Goal: Browse casually

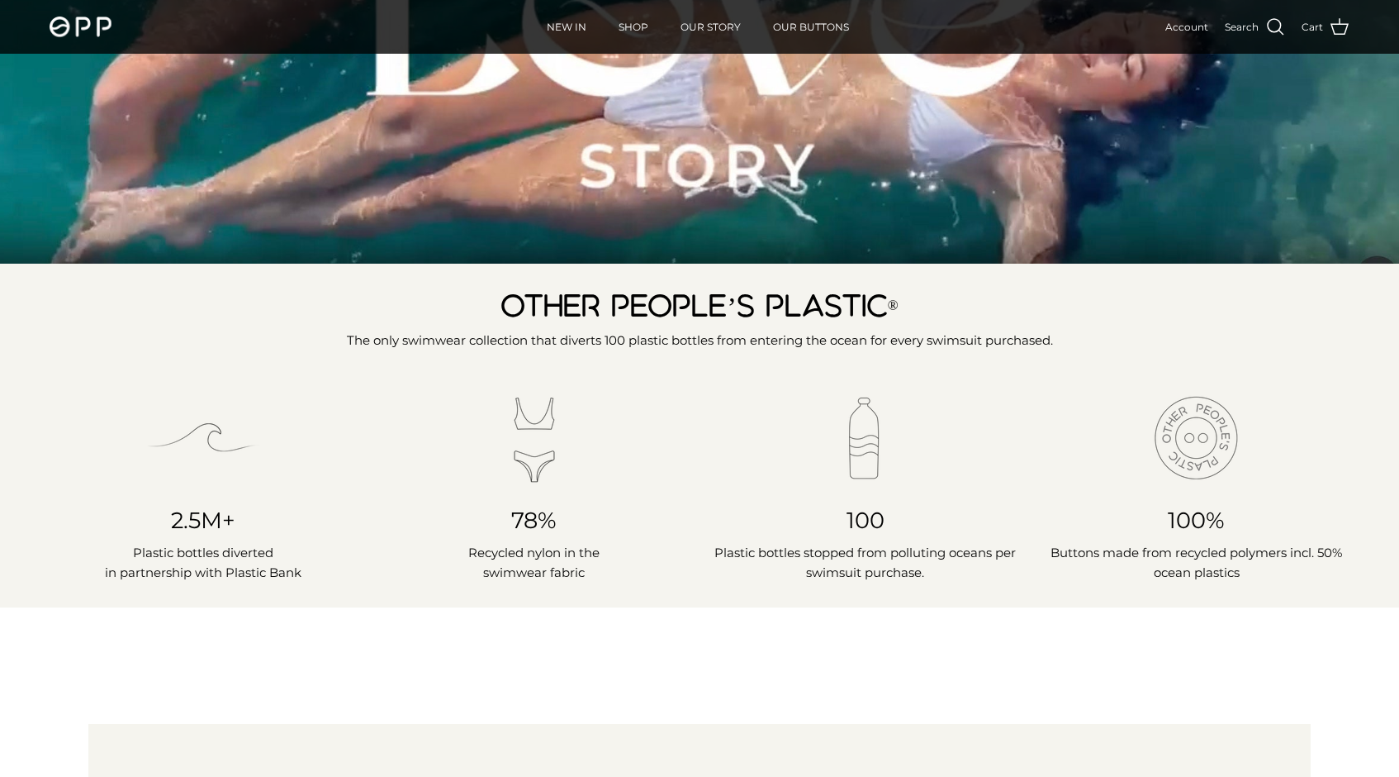
scroll to position [574, 0]
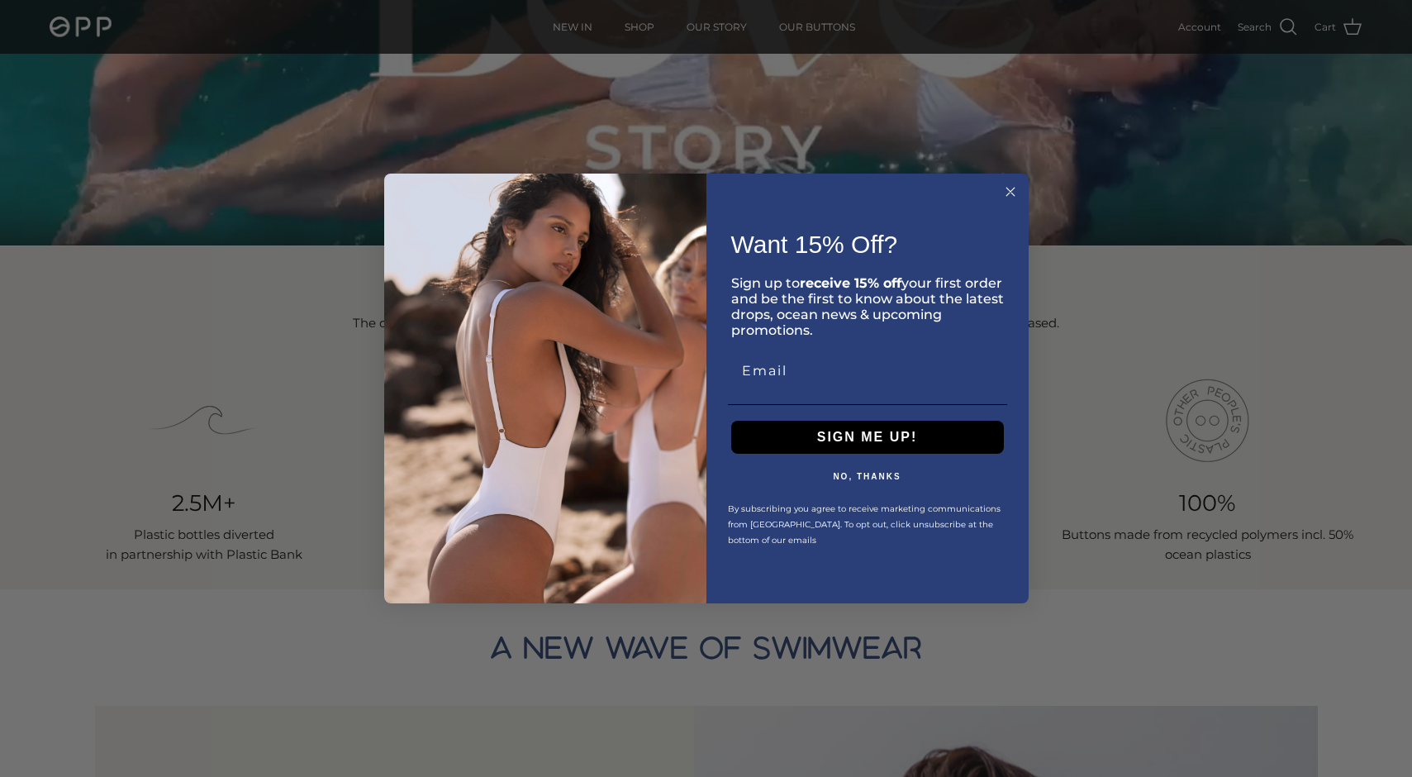
click at [1007, 192] on circle "Close dialog" at bounding box center [1009, 192] width 19 height 19
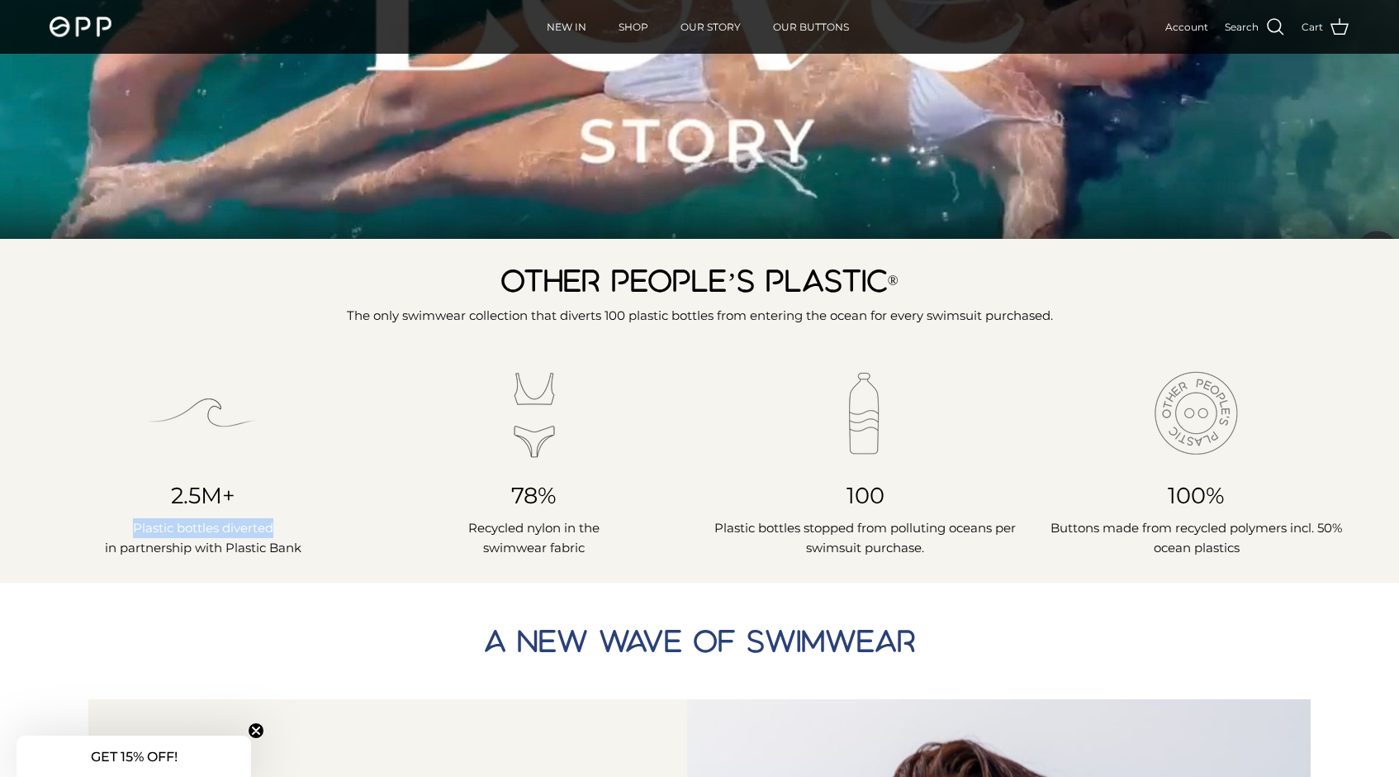
drag, startPoint x: 135, startPoint y: 528, endPoint x: 274, endPoint y: 529, distance: 138.8
click at [274, 529] on p "Plastic bottles diverted in partnership with Plastic Bank" at bounding box center [203, 538] width 306 height 40
click at [256, 529] on p "Plastic bottles diverted in partnership with Plastic Bank" at bounding box center [203, 538] width 306 height 40
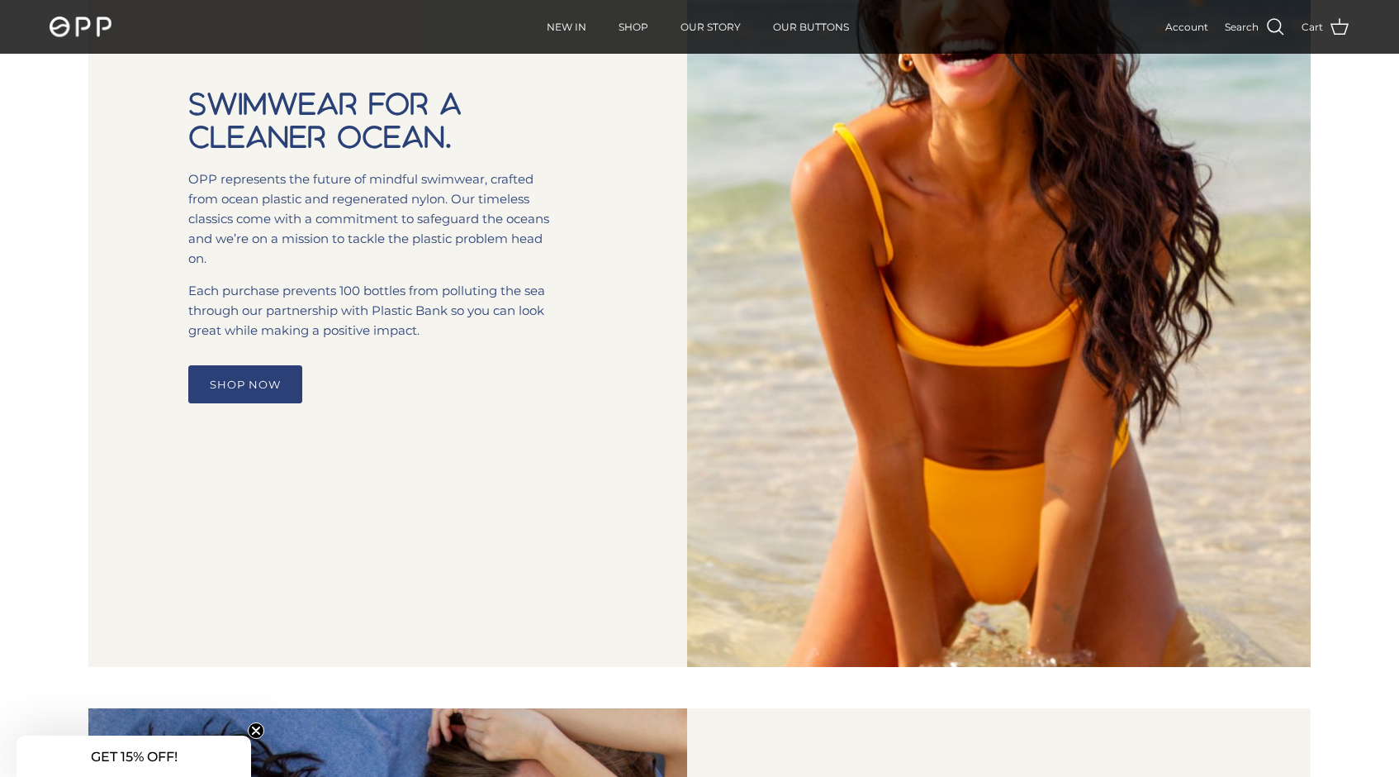
scroll to position [1389, 0]
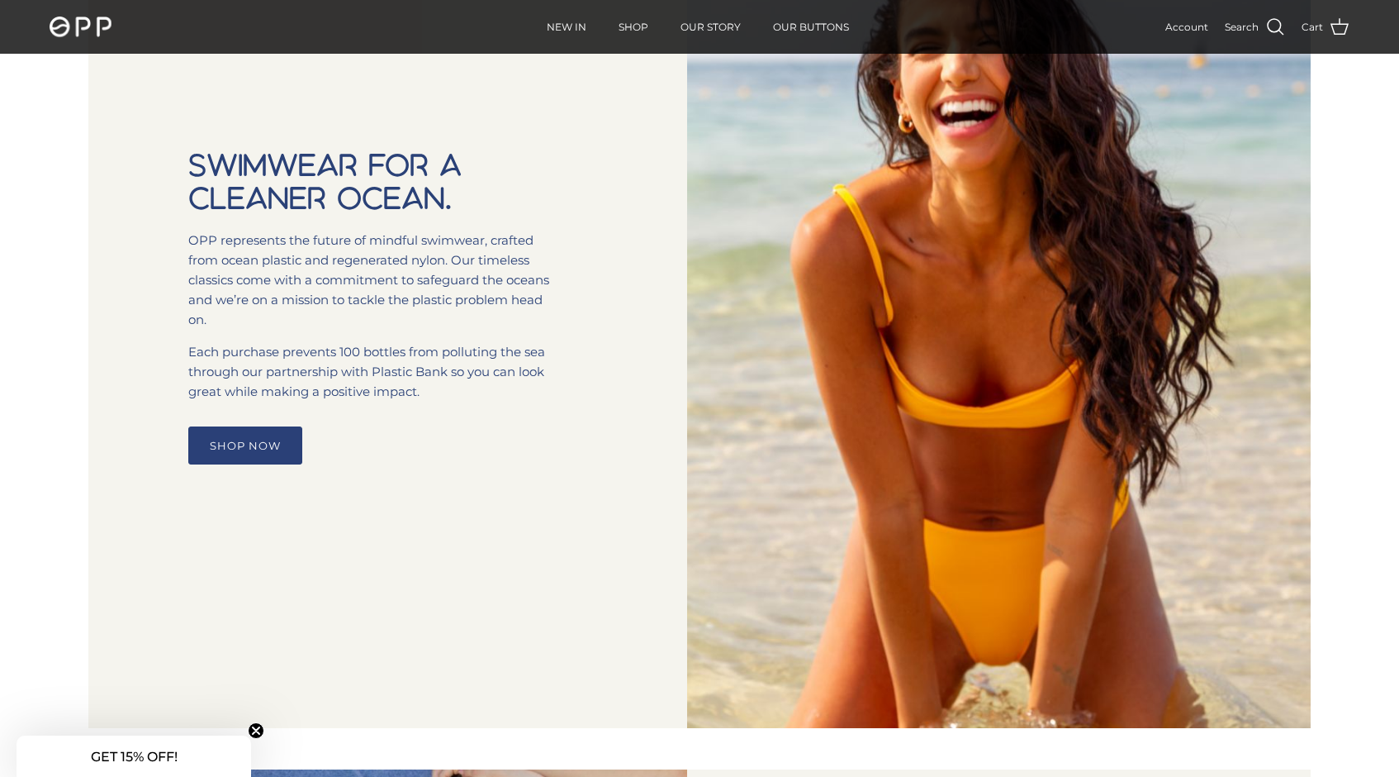
click at [235, 443] on link "SHOP NOW" at bounding box center [245, 445] width 114 height 38
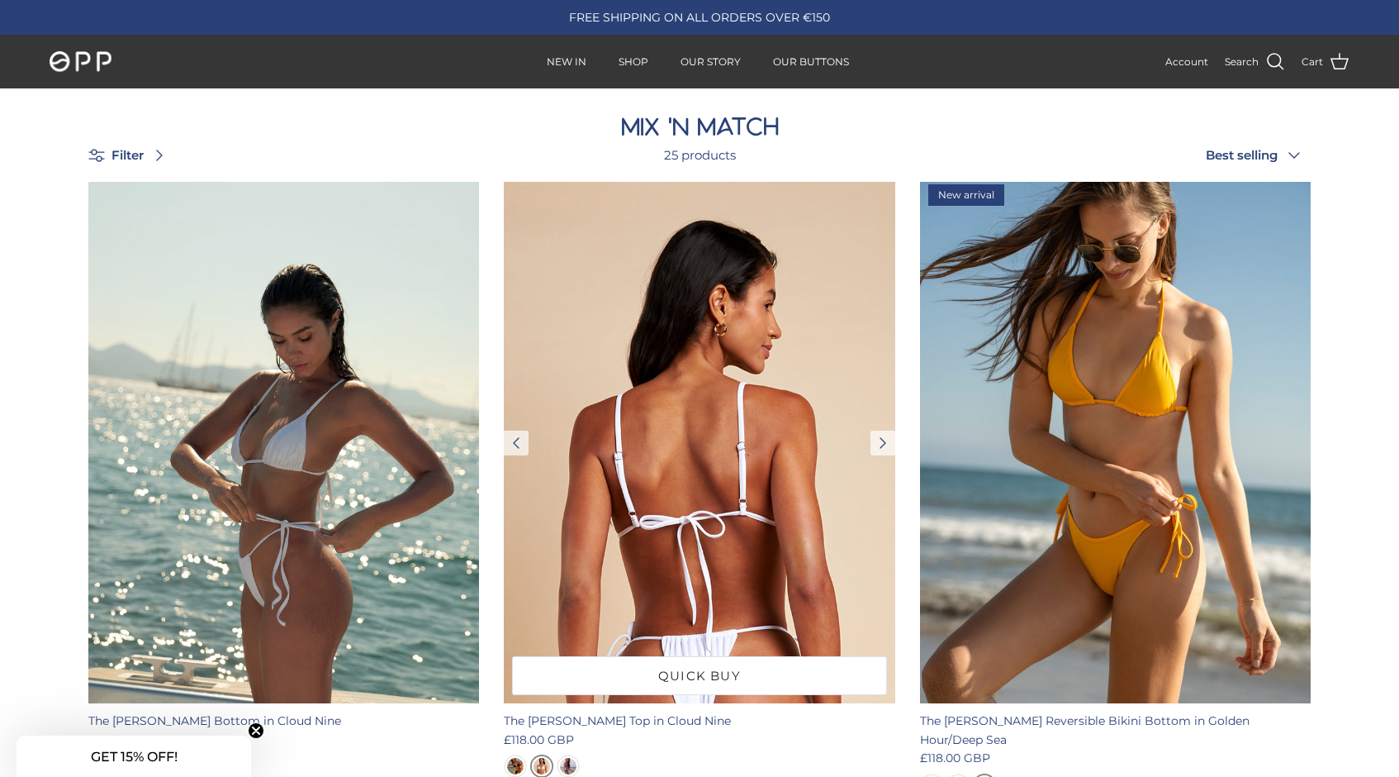
click at [648, 426] on img at bounding box center [699, 442] width 391 height 521
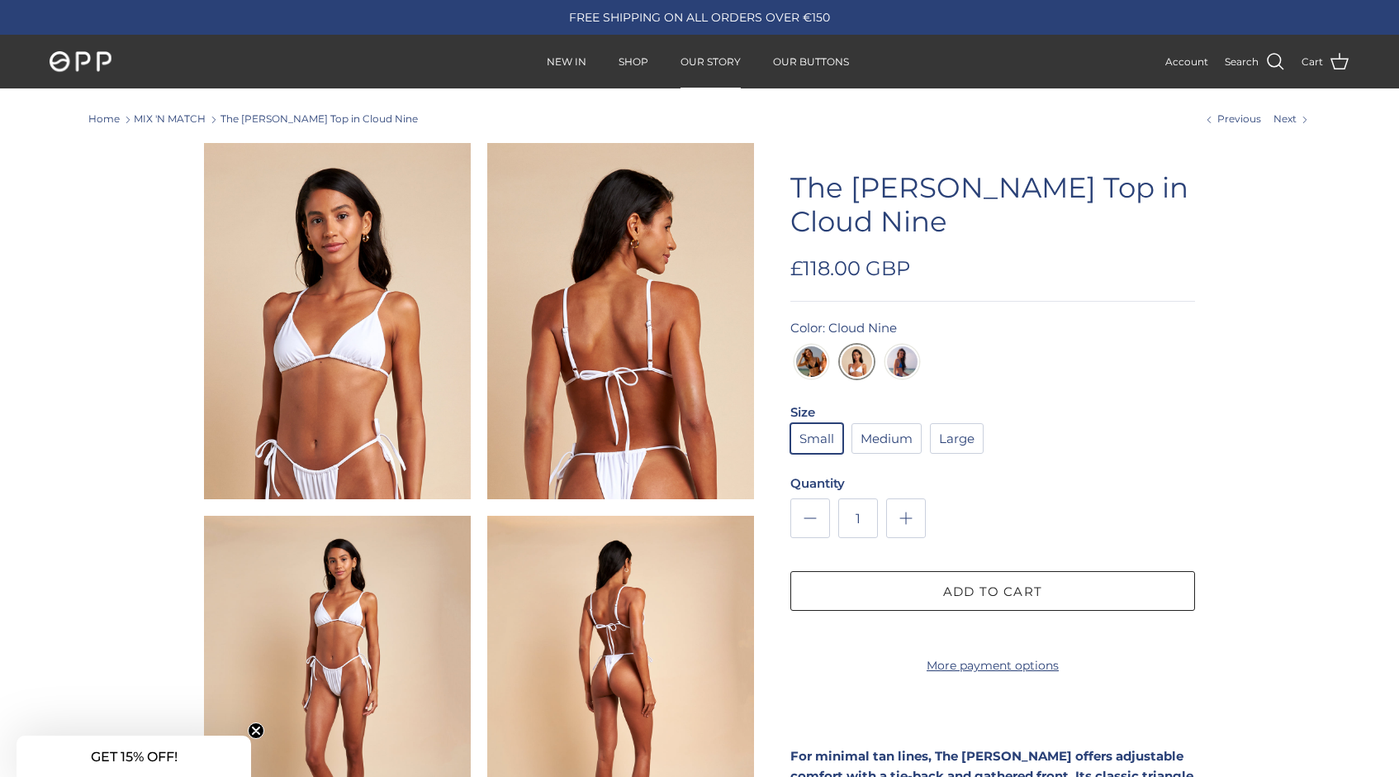
click at [710, 60] on link "OUR STORY" at bounding box center [711, 61] width 90 height 51
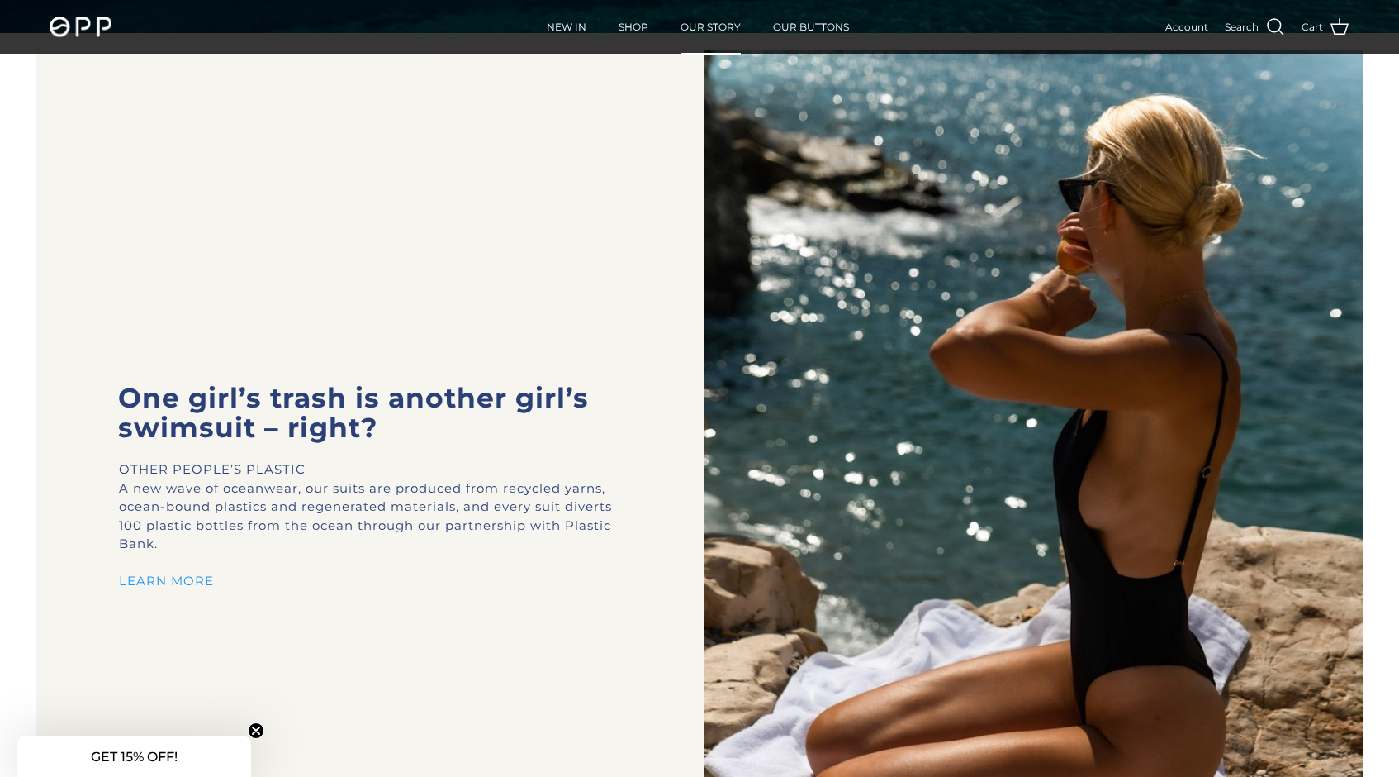
scroll to position [722, 0]
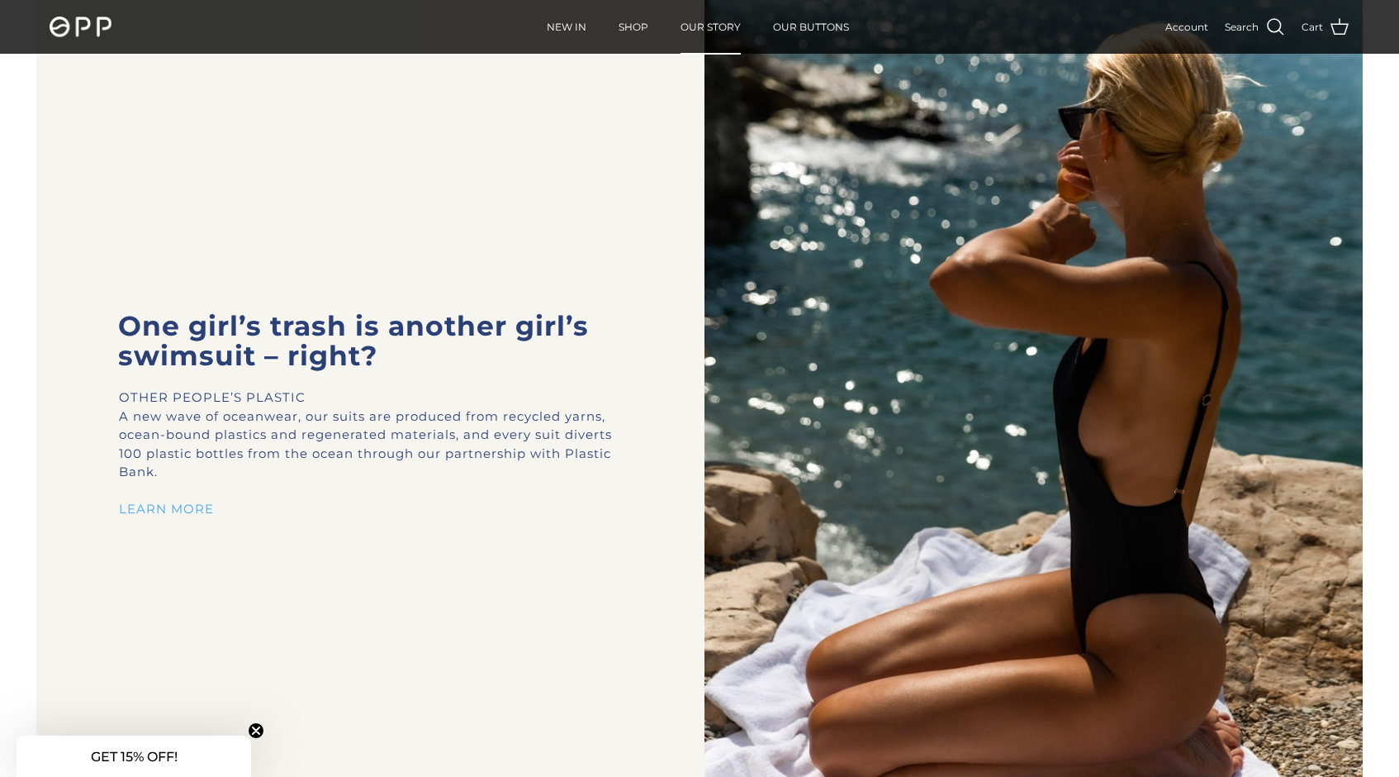
click at [157, 501] on link "LEARN MORE" at bounding box center [166, 509] width 95 height 16
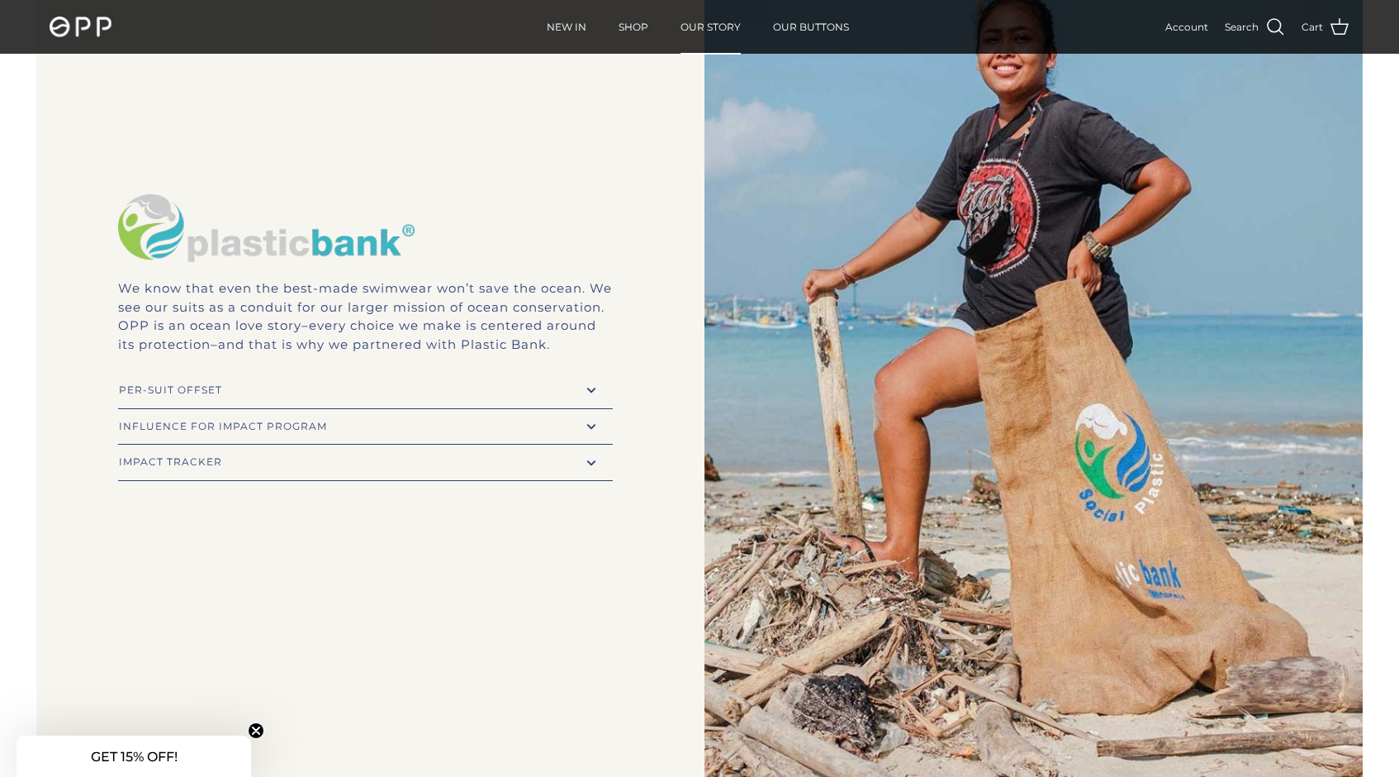
scroll to position [3651, 0]
click at [169, 395] on div "PER-SUIT OFFSET" at bounding box center [360, 390] width 483 height 9
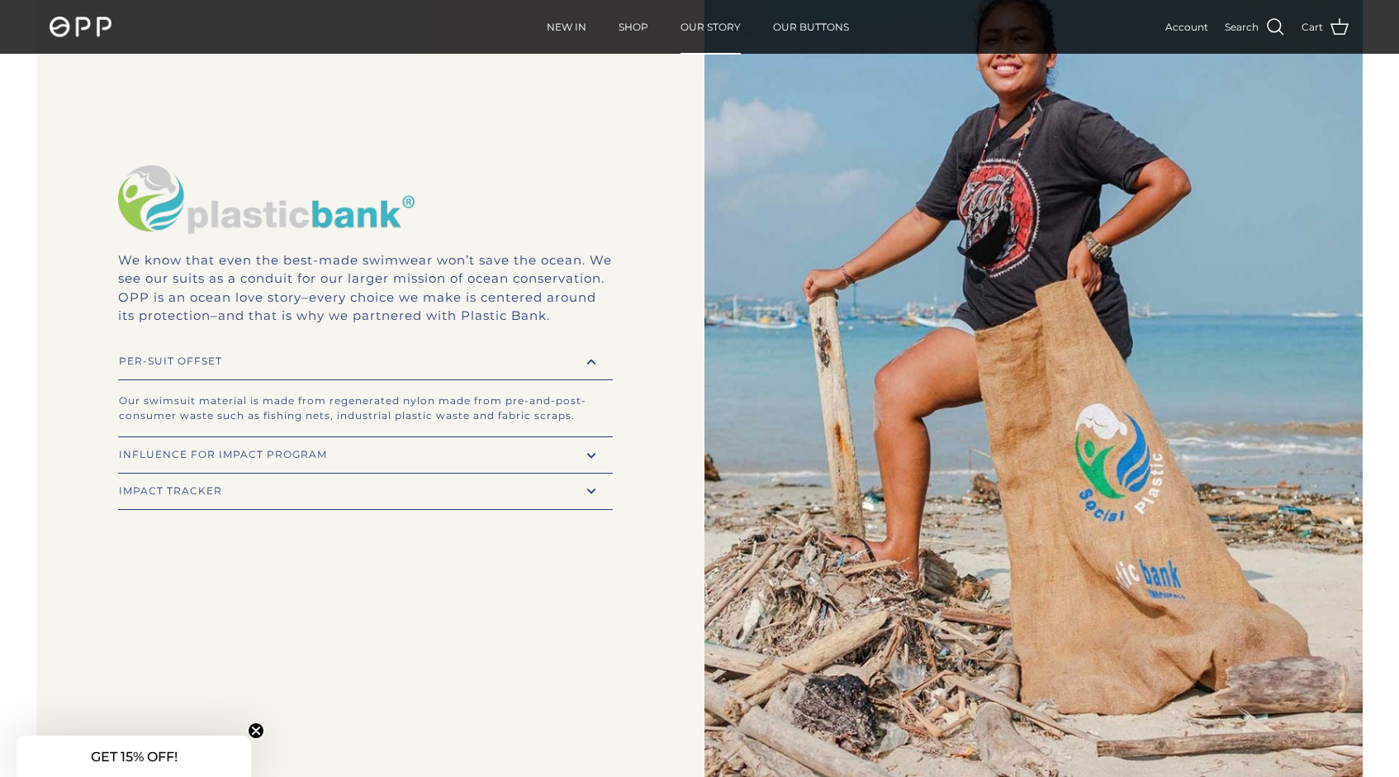
click at [198, 459] on div "INFLUENCE FOR IMPACT PROGRAM" at bounding box center [360, 454] width 483 height 9
click at [199, 496] on div "IMPACT TRACKER" at bounding box center [360, 491] width 483 height 9
click at [199, 439] on div "IMPACT TRACKER" at bounding box center [360, 434] width 483 height 9
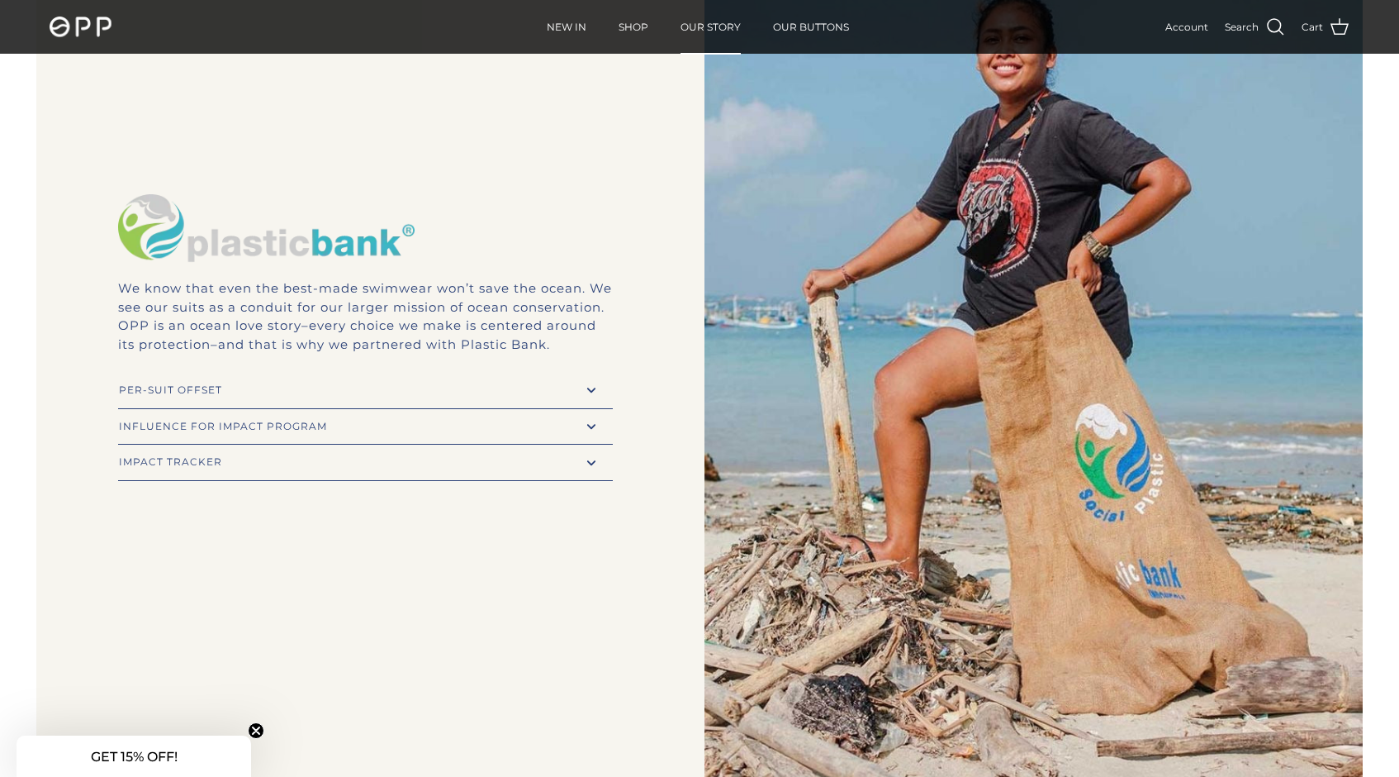
click at [188, 462] on div "IMPACT TRACKER expand_less expand_more" at bounding box center [365, 462] width 495 height 36
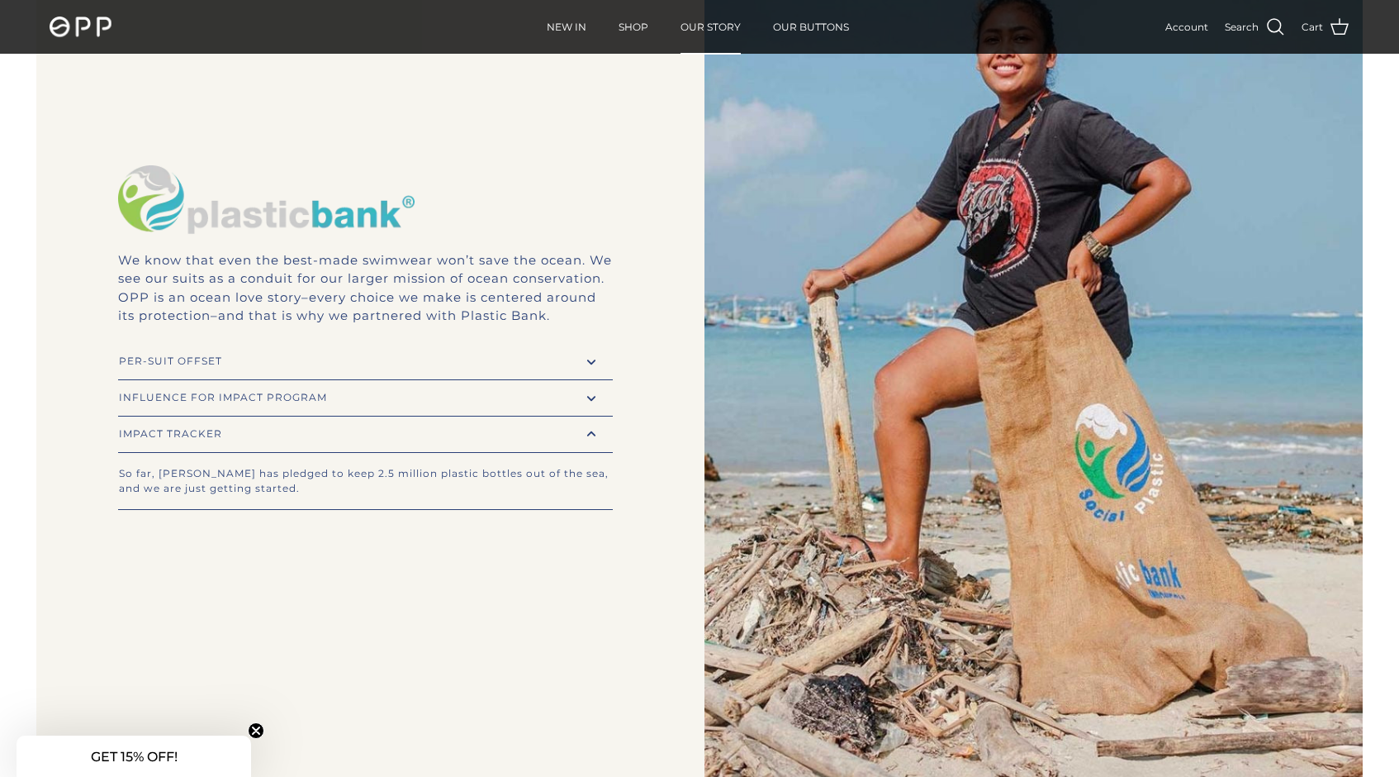
click at [184, 434] on div "IMPACT TRACKER expand_less expand_more" at bounding box center [365, 434] width 495 height 36
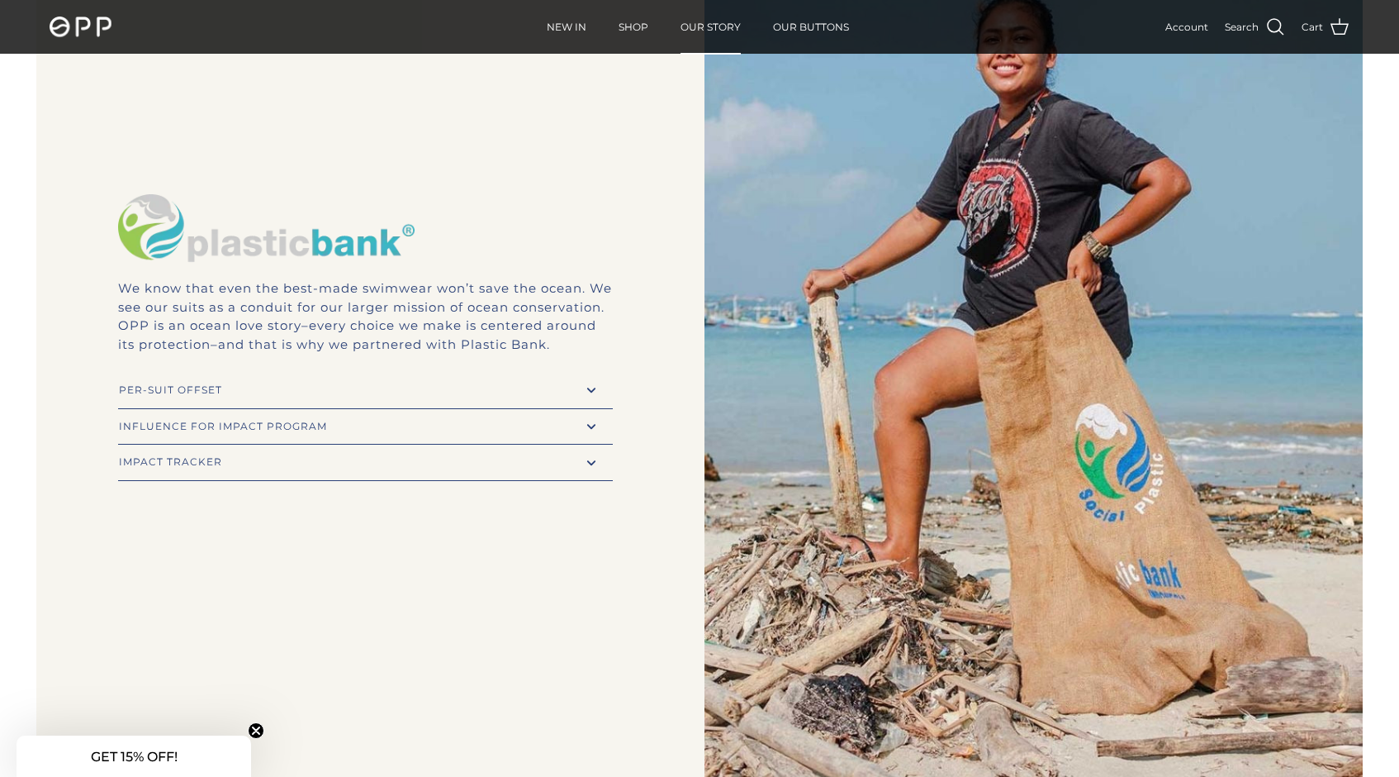
click at [182, 467] on div "IMPACT TRACKER" at bounding box center [360, 462] width 483 height 9
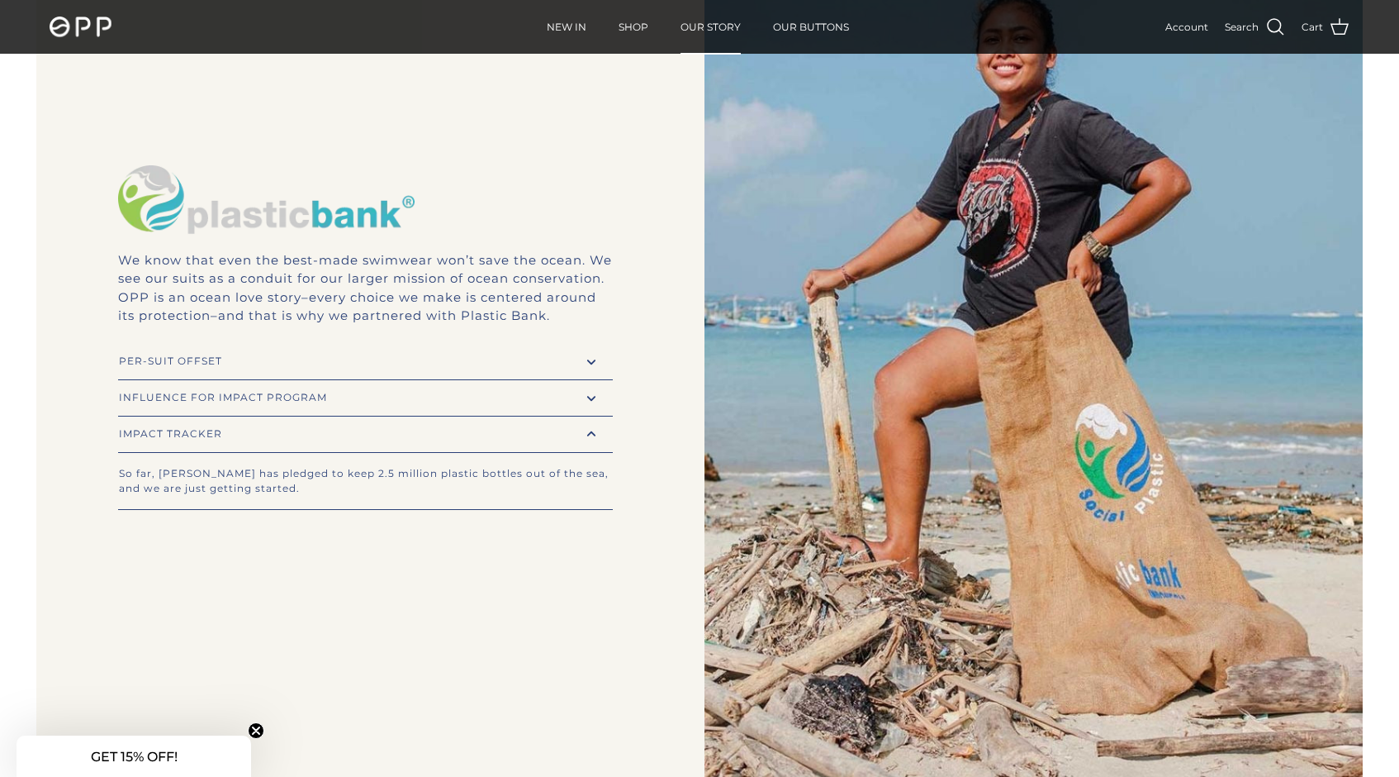
click at [224, 402] on div "INFLUENCE FOR IMPACT PROGRAM" at bounding box center [360, 397] width 483 height 9
drag, startPoint x: 124, startPoint y: 443, endPoint x: 303, endPoint y: 443, distance: 179.3
click at [303, 443] on div "For every Brand Ambassador we work with, OPP makes a pledge to Plastic Bank so …" at bounding box center [365, 445] width 493 height 30
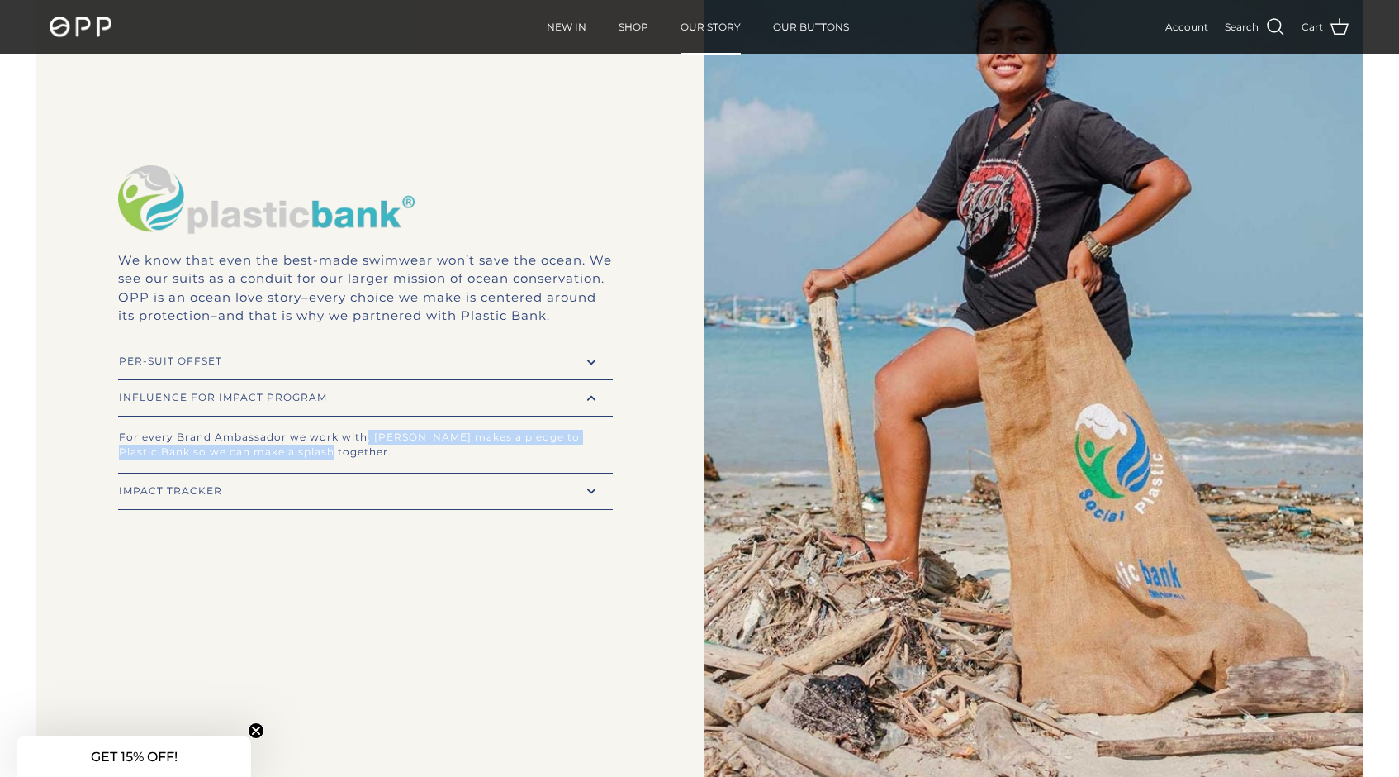
drag, startPoint x: 363, startPoint y: 443, endPoint x: 573, endPoint y: 468, distance: 211.3
click at [573, 468] on div "For every Brand Ambassador we work with, OPP makes a pledge to Plastic Bank so …" at bounding box center [365, 444] width 495 height 56
drag, startPoint x: 573, startPoint y: 468, endPoint x: 113, endPoint y: 443, distance: 460.8
click at [113, 443] on div "We know that even the best-made swimwear won’t save the ocean. We see our suits…" at bounding box center [365, 337] width 658 height 357
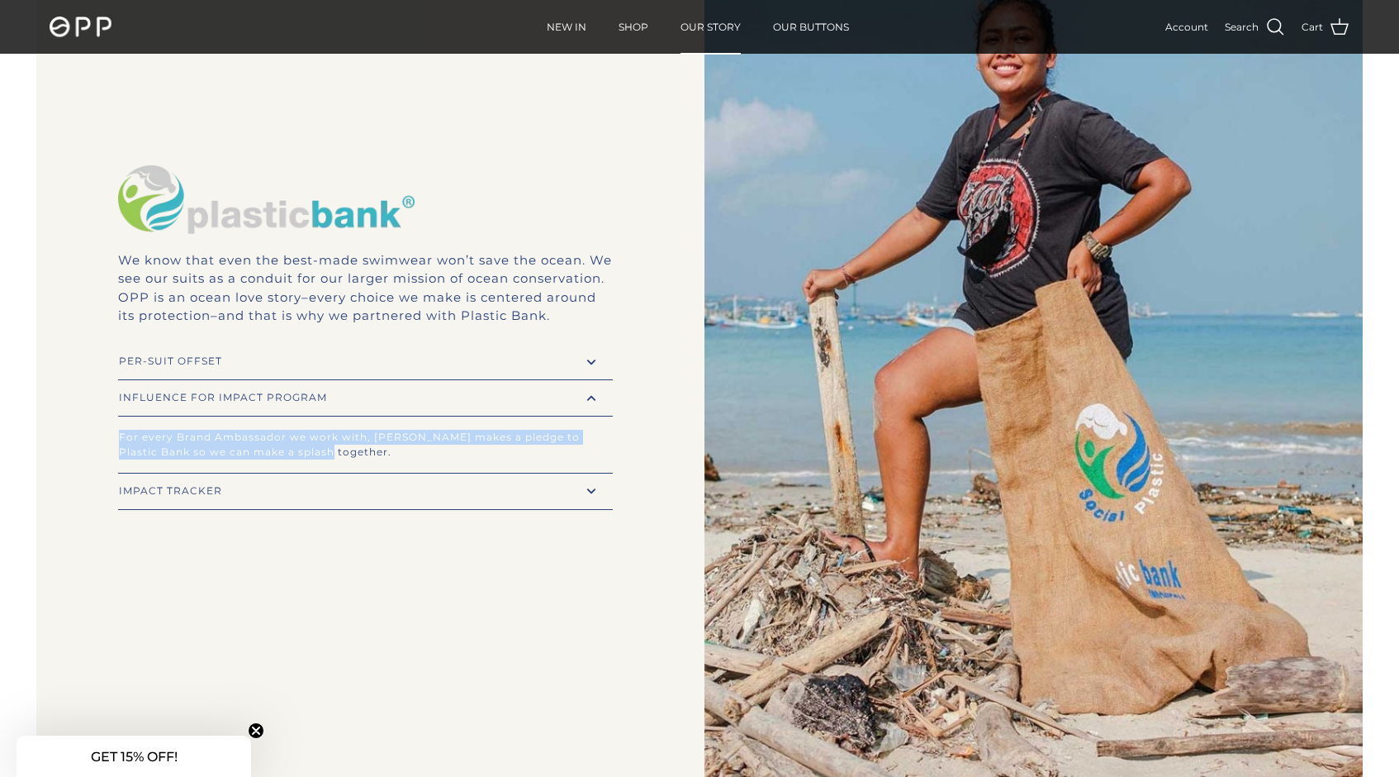
click at [113, 443] on div "We know that even the best-made swimwear won’t save the ocean. We see our suits…" at bounding box center [365, 337] width 658 height 357
drag, startPoint x: 115, startPoint y: 443, endPoint x: 330, endPoint y: 453, distance: 215.0
click at [329, 453] on div "We know that even the best-made swimwear won’t save the ocean. We see our suits…" at bounding box center [365, 337] width 658 height 357
click at [330, 453] on div "For every Brand Ambassador we work with, OPP makes a pledge to Plastic Bank so …" at bounding box center [365, 445] width 493 height 30
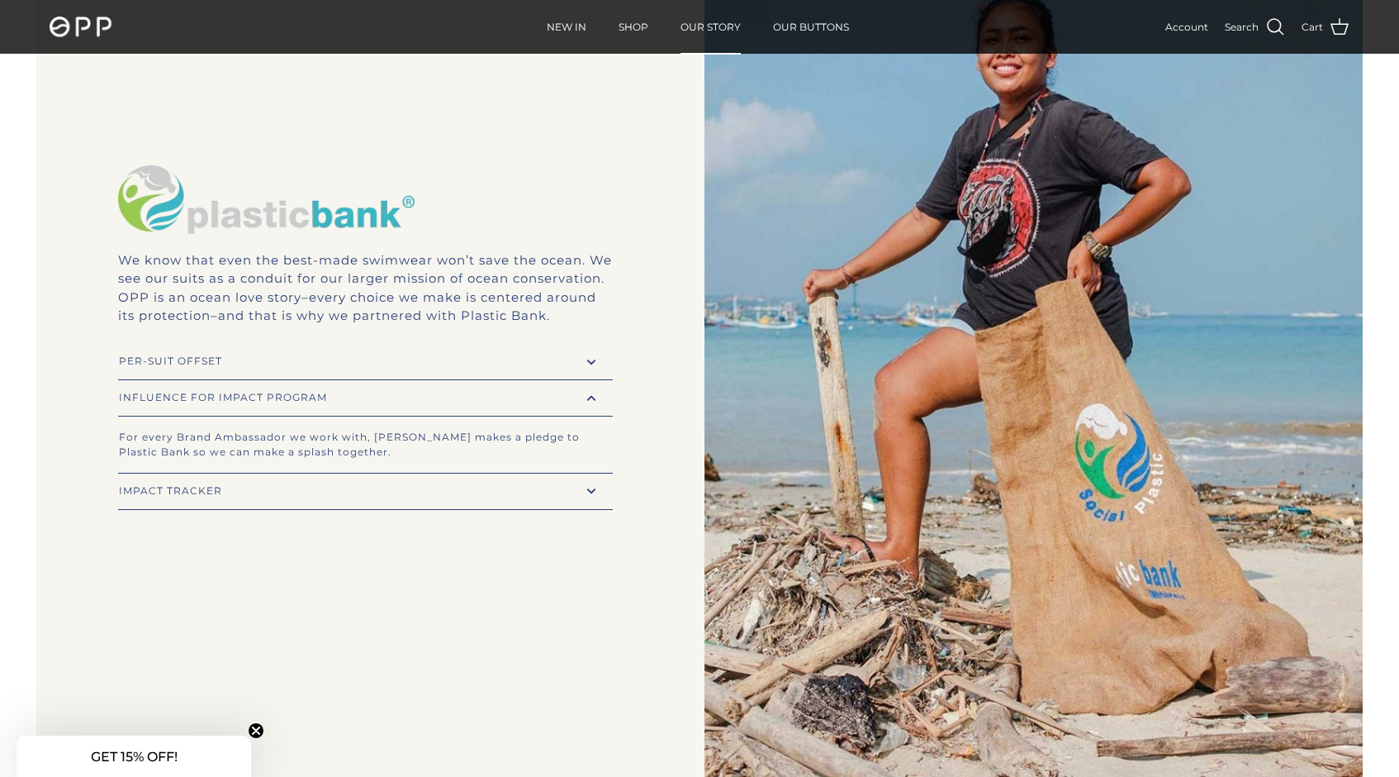
click at [297, 402] on div "INFLUENCE FOR IMPACT PROGRAM" at bounding box center [360, 397] width 483 height 9
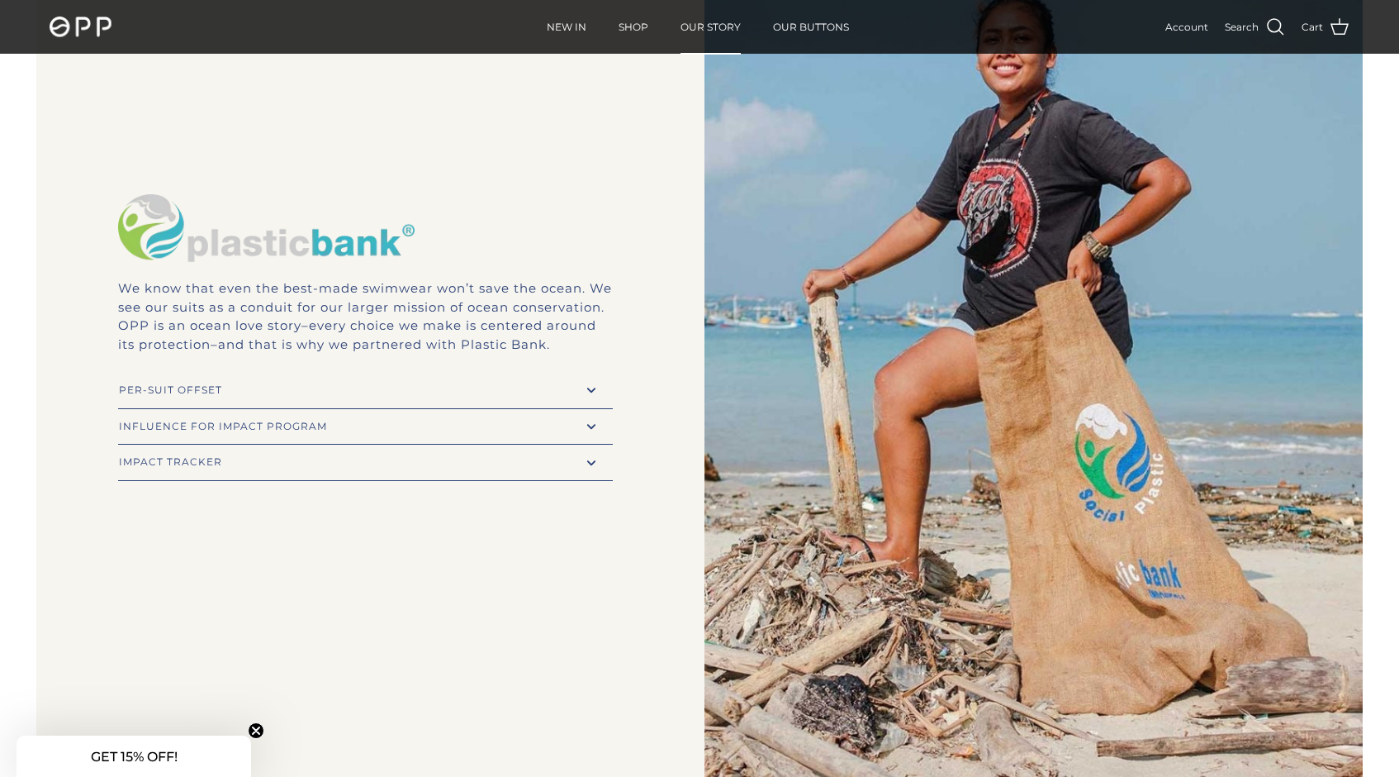
click at [265, 395] on div "PER-SUIT OFFSET" at bounding box center [360, 390] width 483 height 9
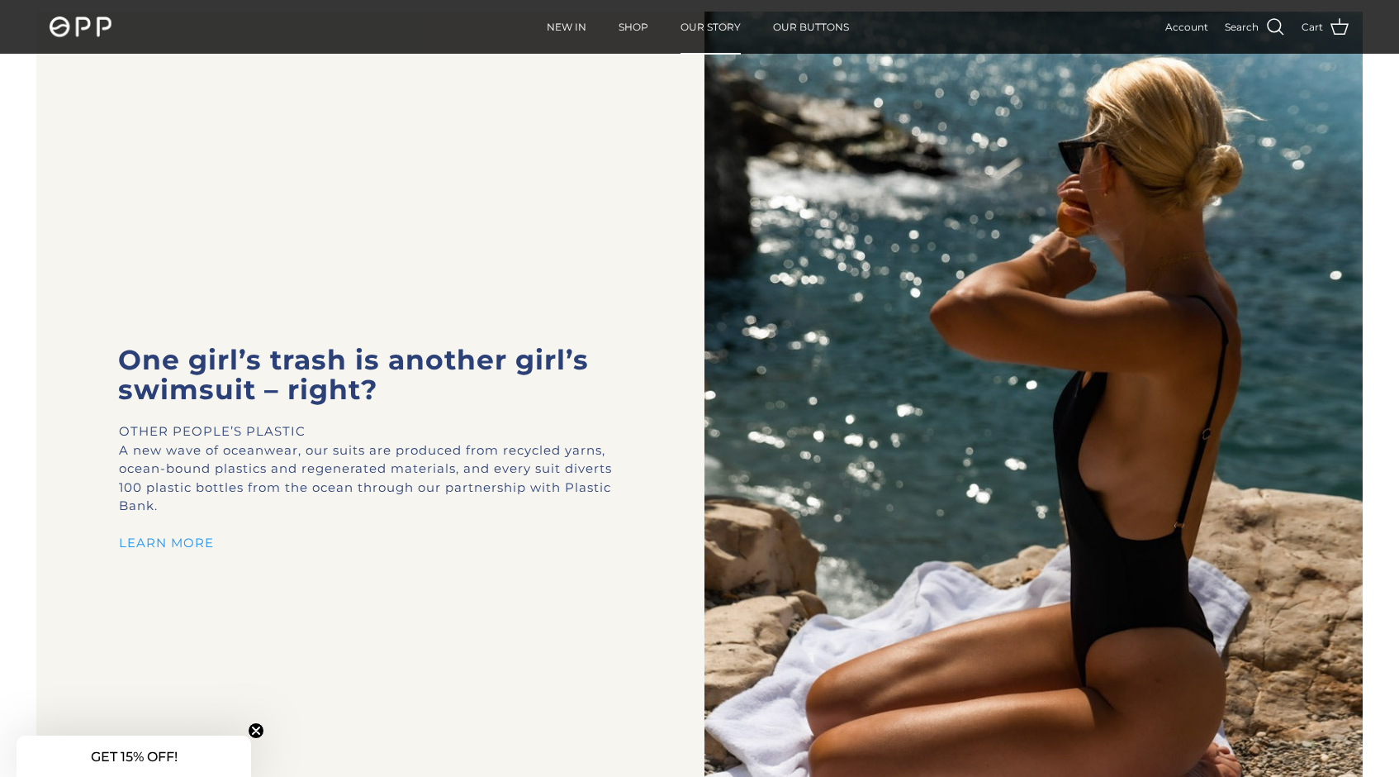
scroll to position [762, 0]
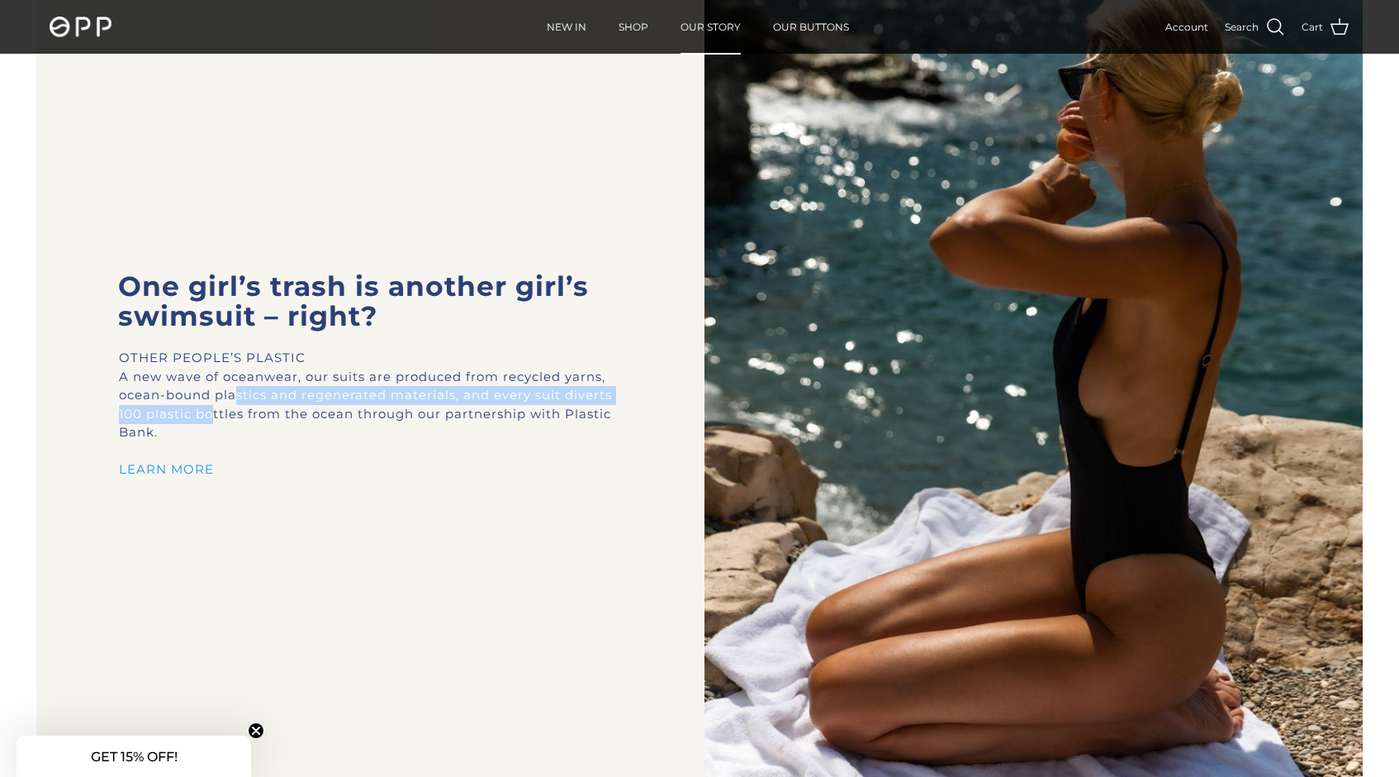
drag, startPoint x: 266, startPoint y: 414, endPoint x: 224, endPoint y: 393, distance: 46.9
click at [225, 393] on p "A new wave of oceanwear, our suits are produced from recycled yarns, ocean-boun…" at bounding box center [366, 405] width 494 height 74
click at [224, 393] on p "A new wave of oceanwear, our suits are produced from recycled yarns, ocean-boun…" at bounding box center [366, 405] width 494 height 74
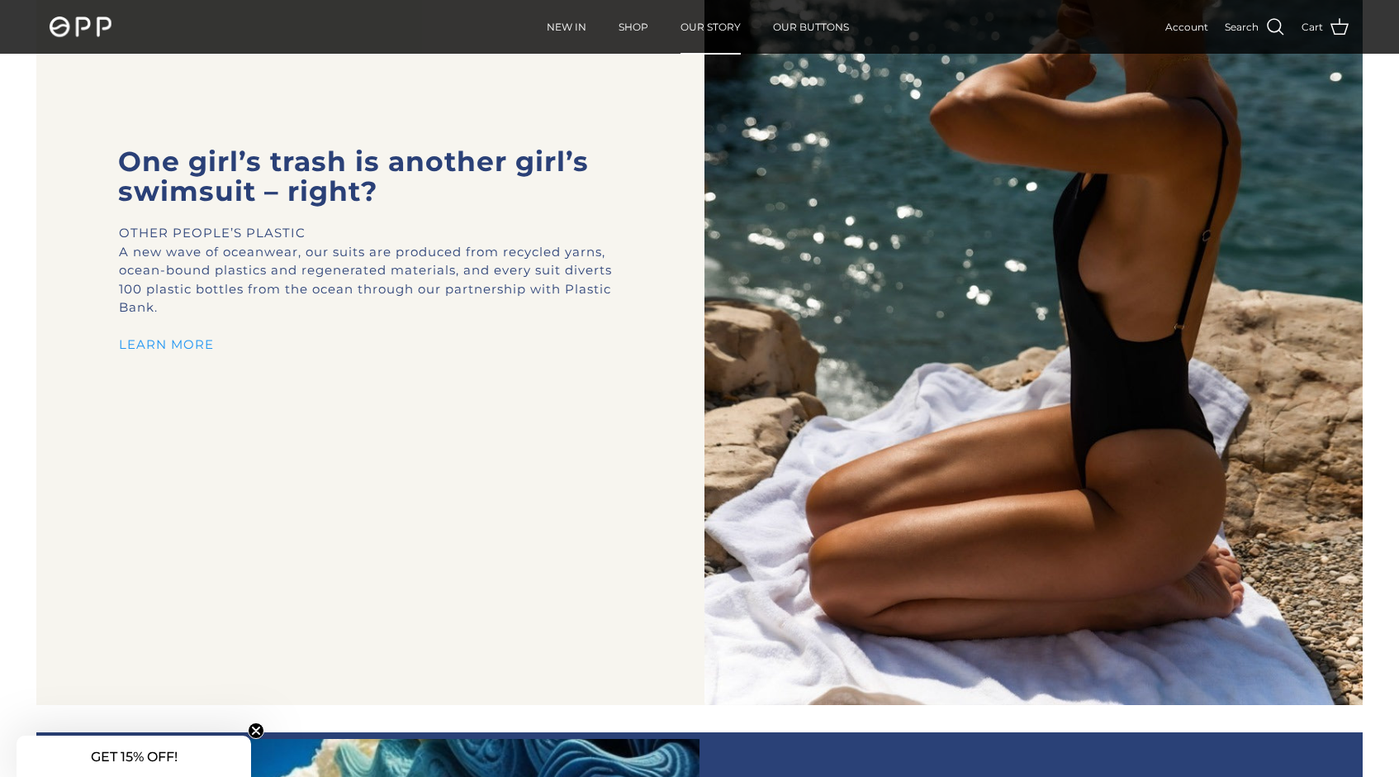
scroll to position [888, 0]
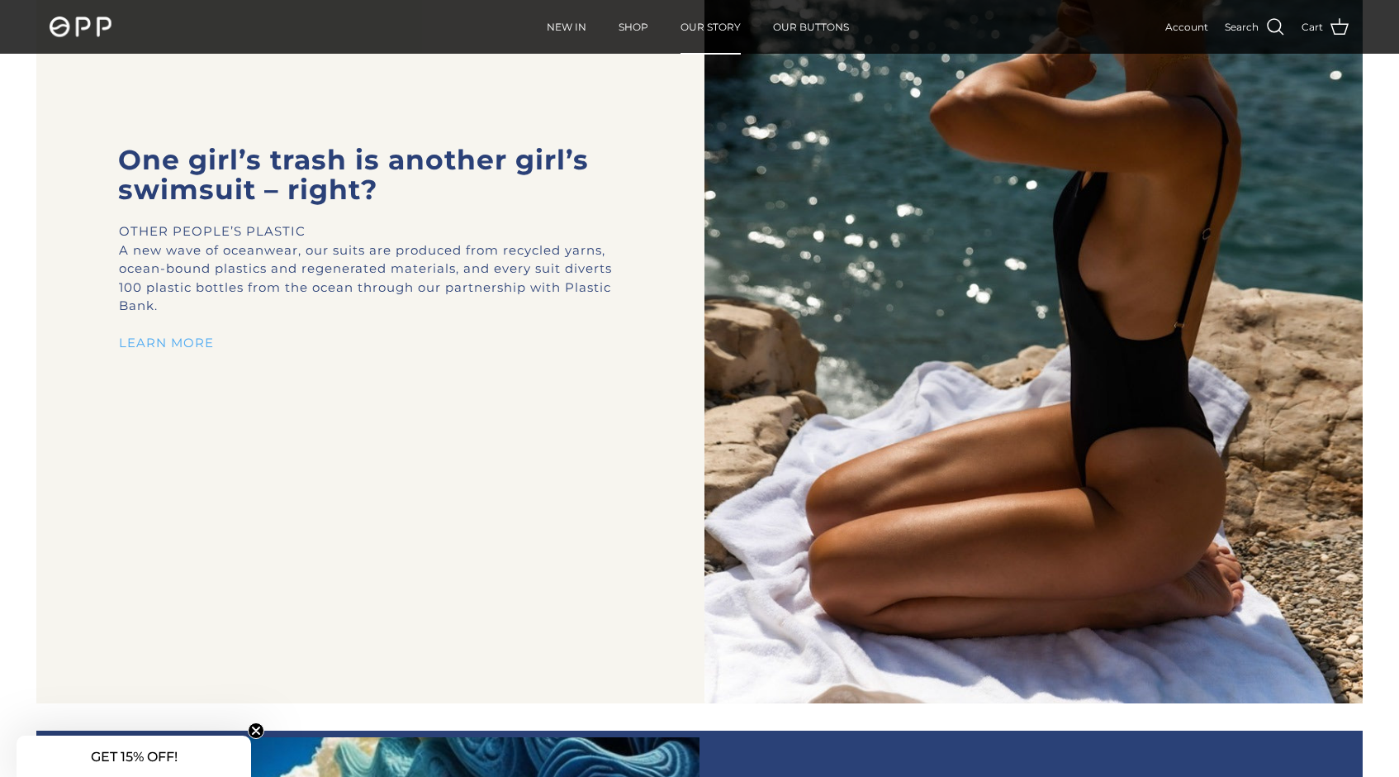
click at [189, 340] on link "LEARN MORE" at bounding box center [166, 343] width 95 height 16
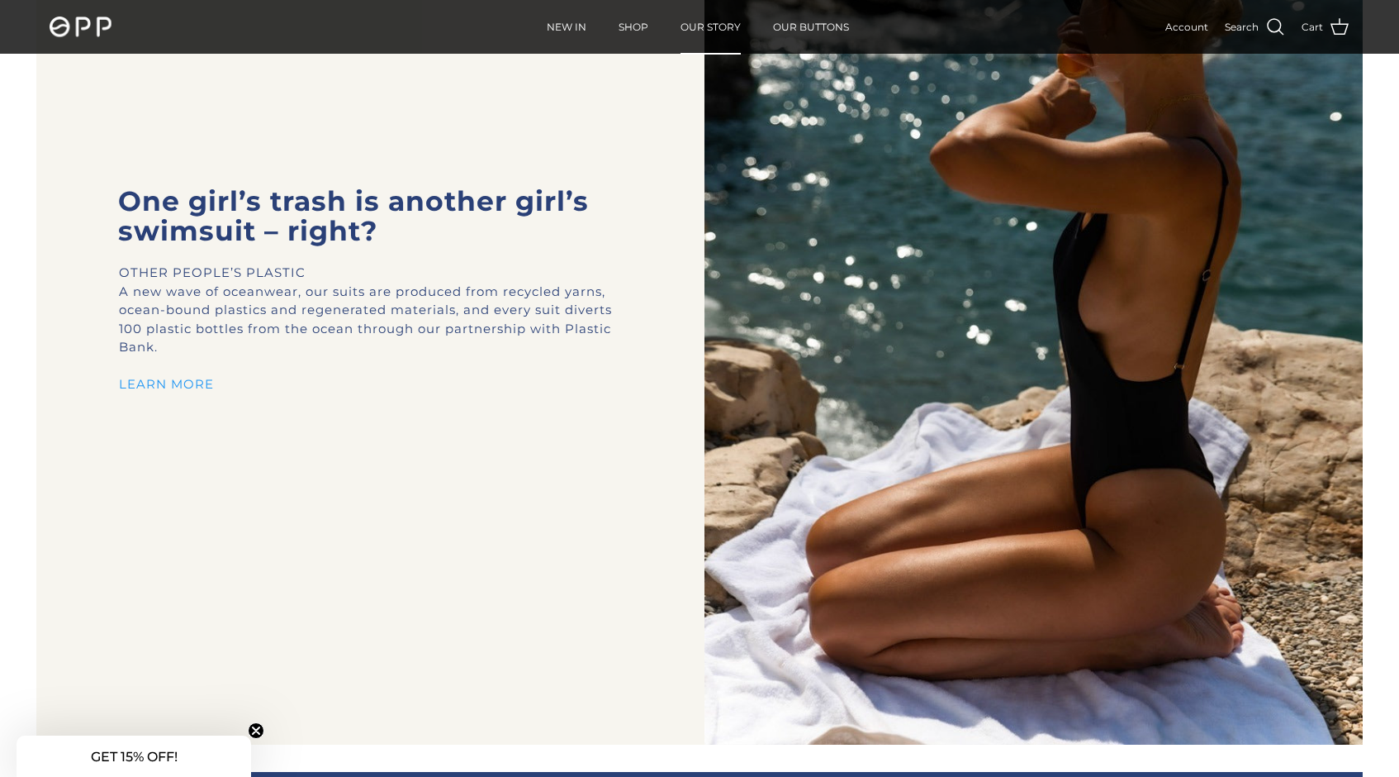
scroll to position [0, 0]
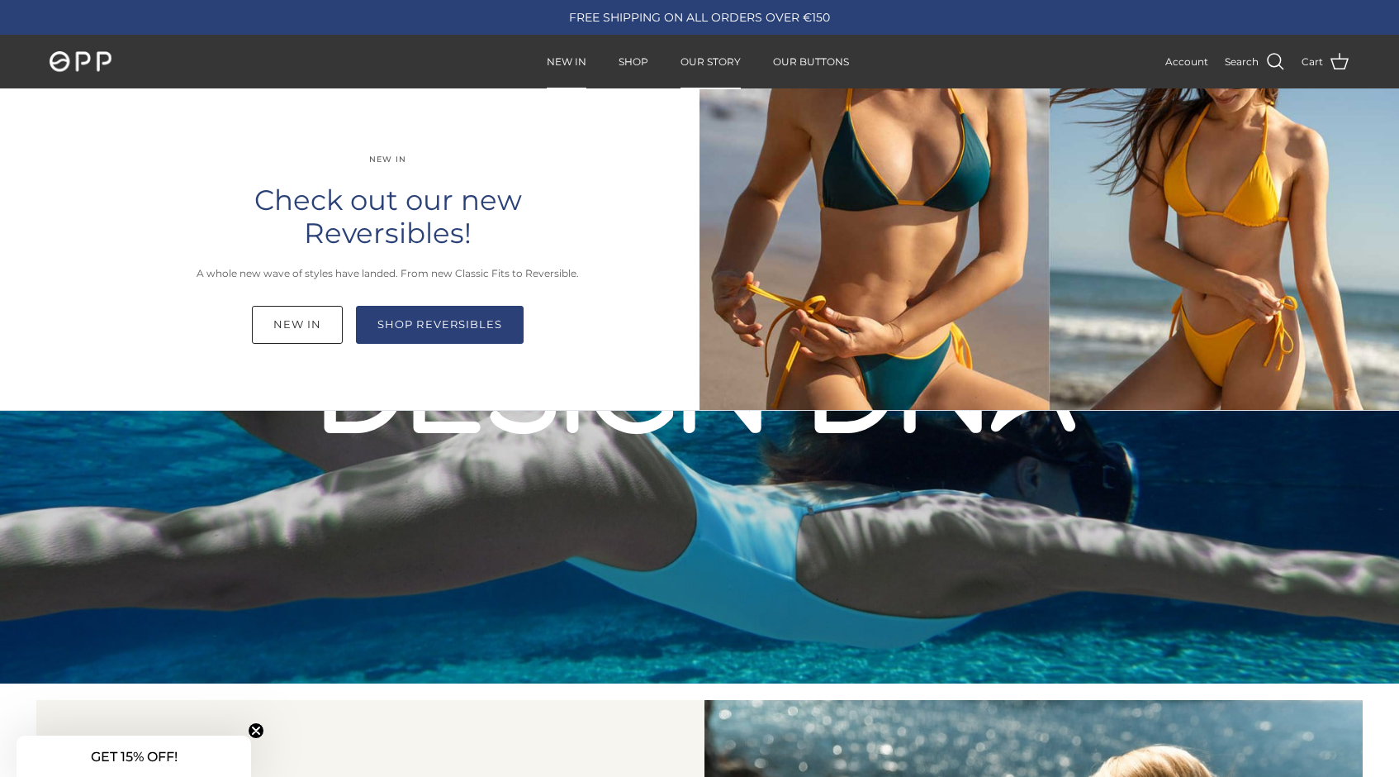
click at [563, 59] on link "NEW IN" at bounding box center [566, 61] width 69 height 51
